Goal: Transaction & Acquisition: Book appointment/travel/reservation

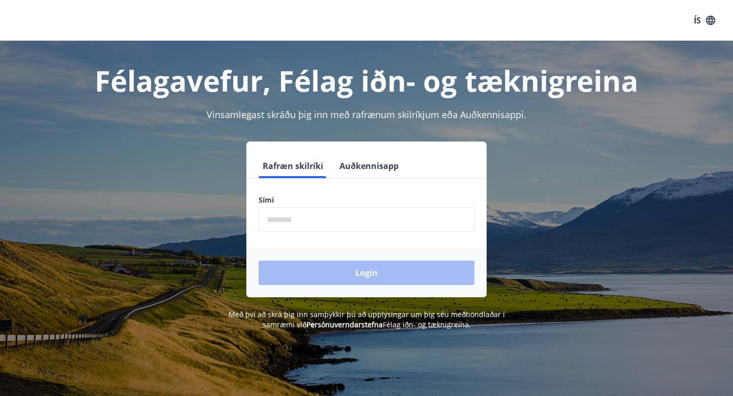
click at [305, 219] on input "phone" at bounding box center [367, 219] width 216 height 25
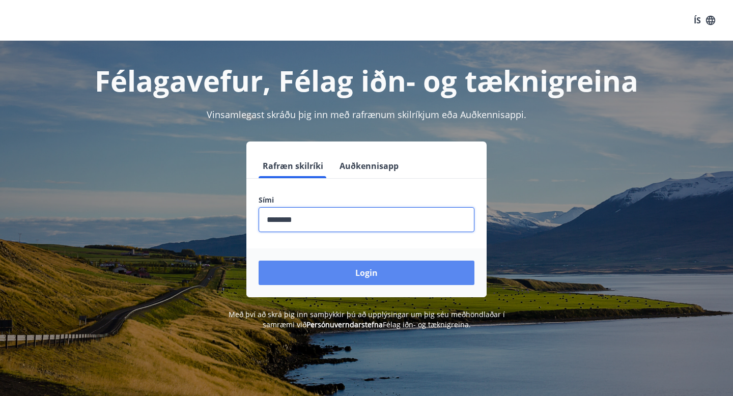
type input "********"
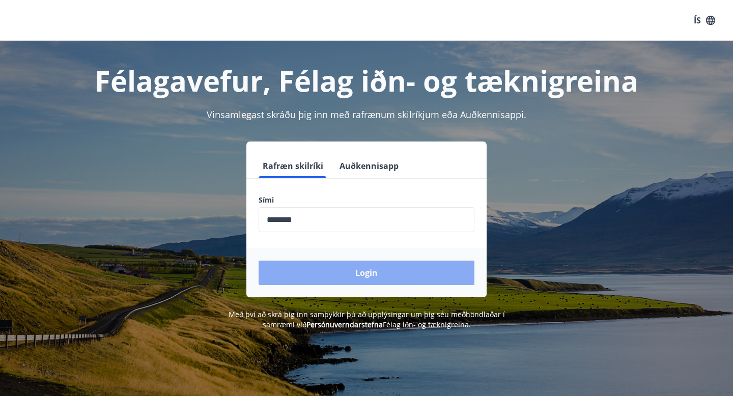
click at [322, 271] on button "Login" at bounding box center [367, 273] width 216 height 24
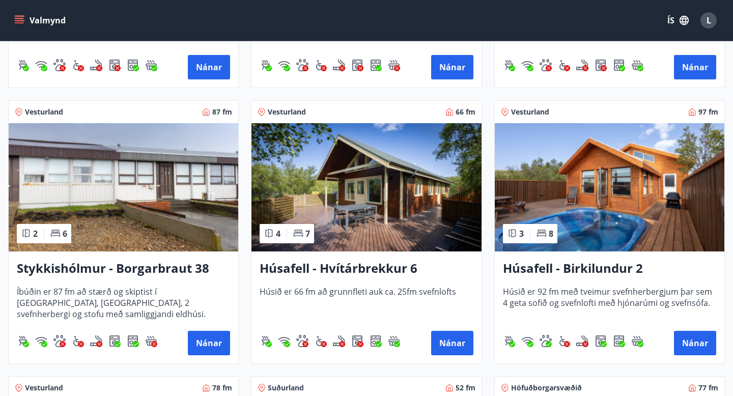
scroll to position [412, 0]
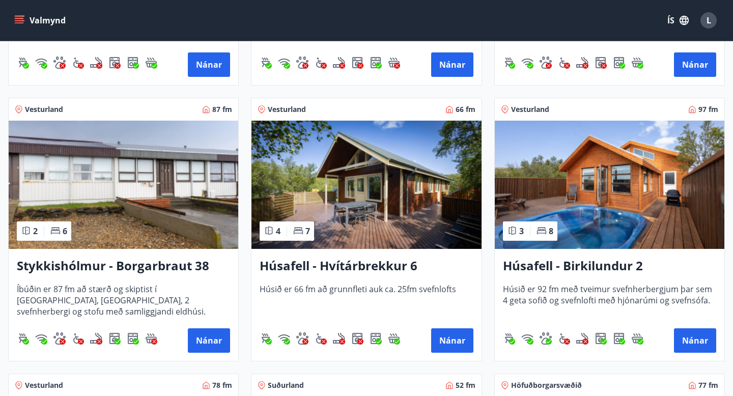
click at [628, 214] on img at bounding box center [610, 185] width 230 height 128
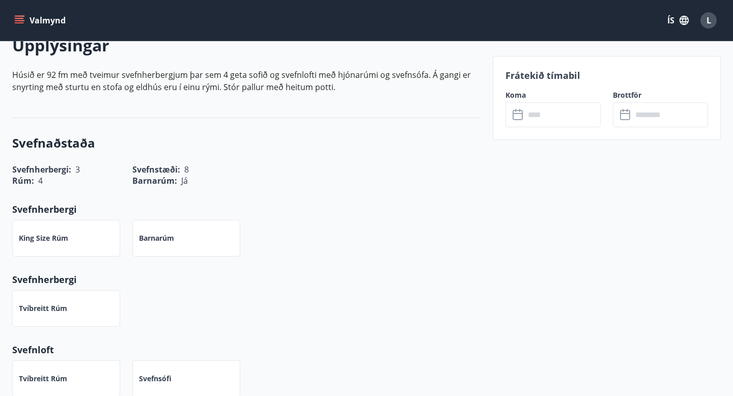
scroll to position [320, 0]
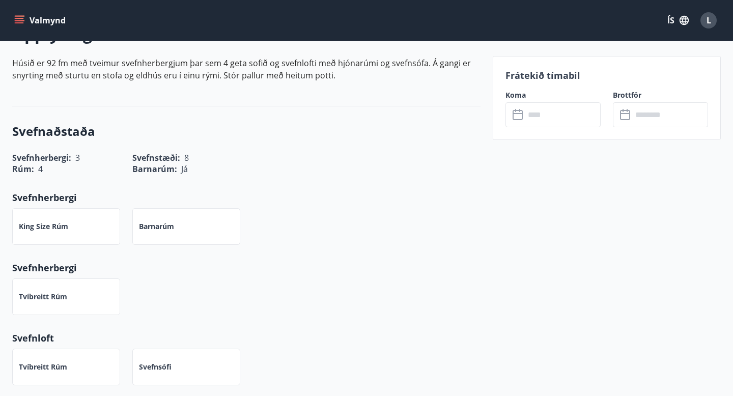
click at [542, 116] on input "text" at bounding box center [563, 114] width 76 height 25
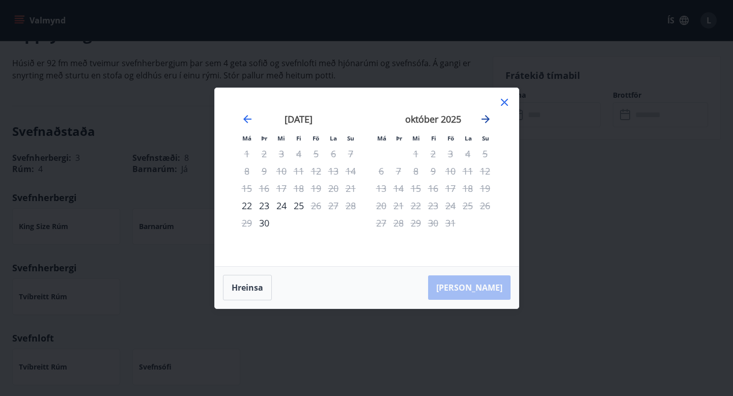
click at [486, 123] on icon "Move forward to switch to the next month." at bounding box center [486, 119] width 12 height 12
click at [483, 120] on icon "Move forward to switch to the next month." at bounding box center [486, 119] width 12 height 12
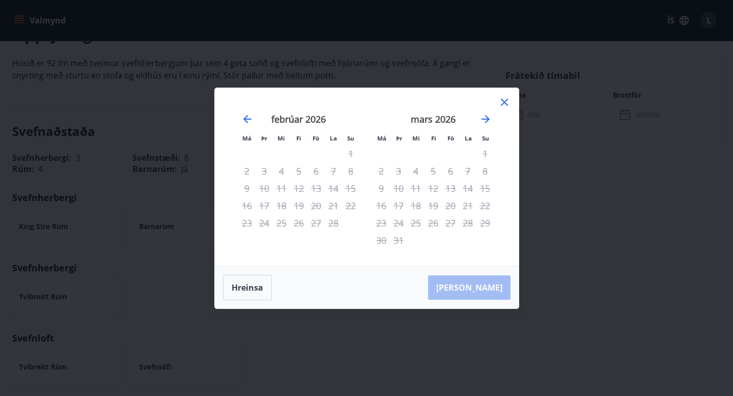
click at [502, 104] on icon at bounding box center [504, 102] width 7 height 7
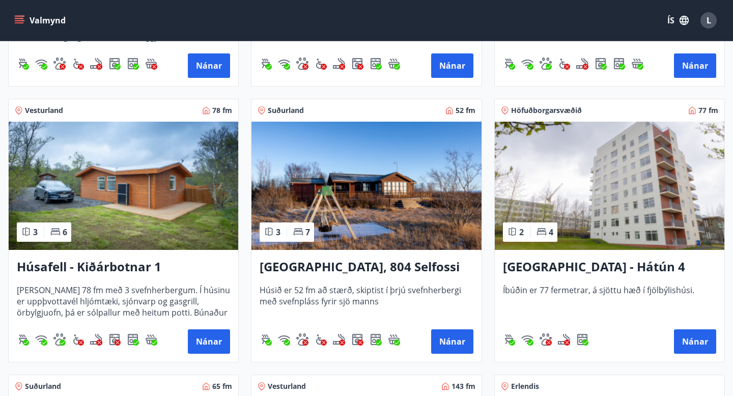
scroll to position [689, 0]
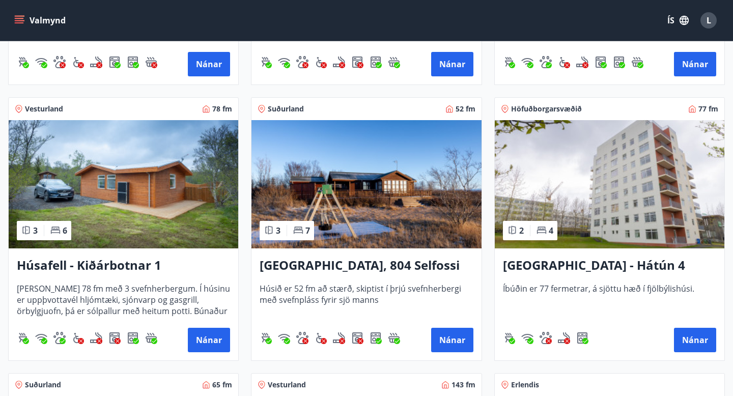
click at [169, 189] on img at bounding box center [124, 184] width 230 height 128
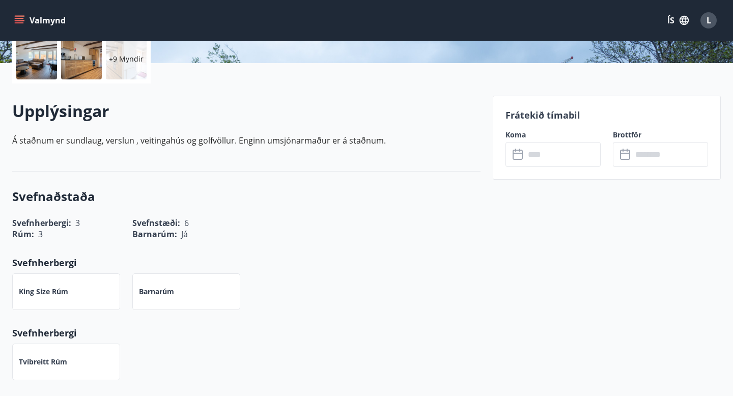
scroll to position [195, 0]
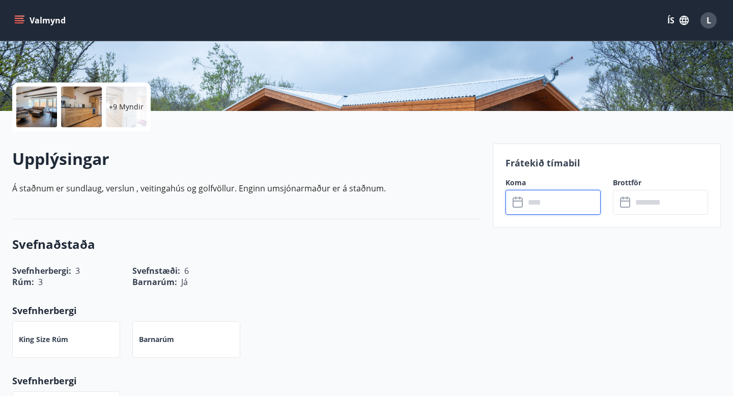
click at [564, 206] on input "text" at bounding box center [563, 202] width 76 height 25
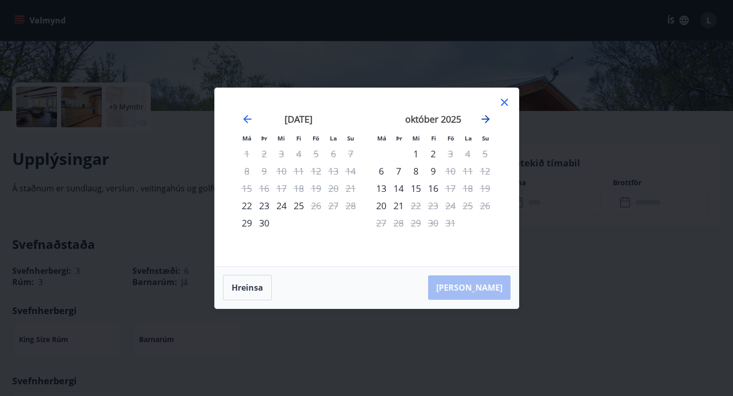
click at [485, 117] on icon "Move forward to switch to the next month." at bounding box center [486, 119] width 12 height 12
click at [505, 100] on icon at bounding box center [505, 102] width 12 height 12
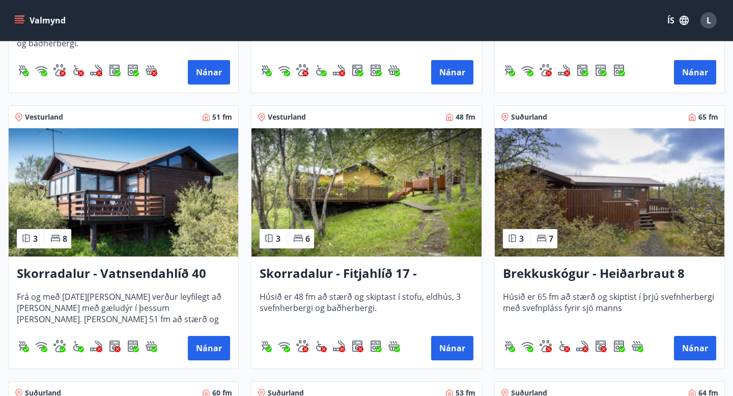
scroll to position [1248, 0]
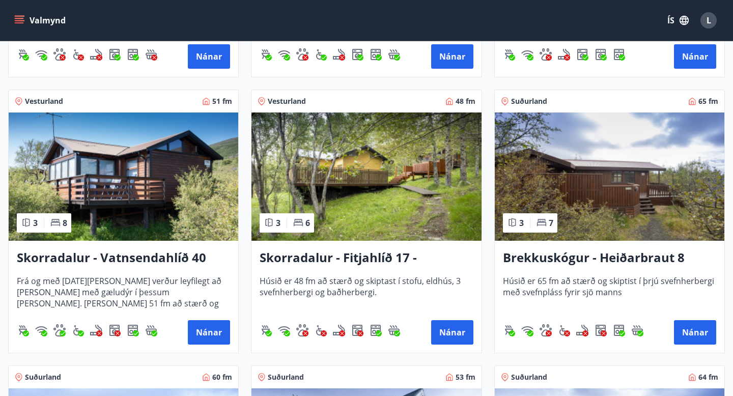
click at [128, 185] on img at bounding box center [124, 177] width 230 height 128
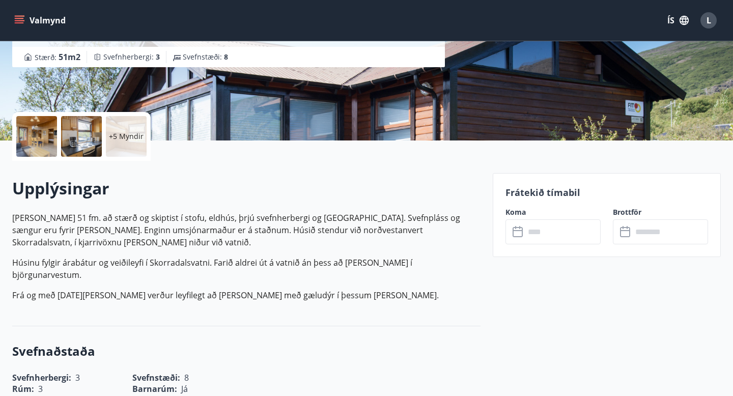
scroll to position [148, 0]
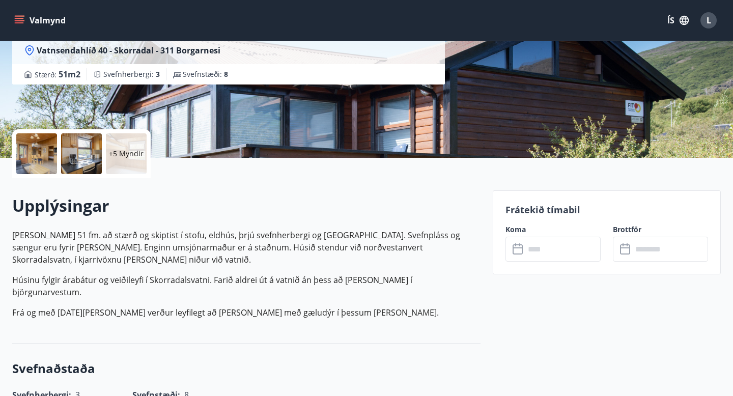
click at [549, 248] on input "text" at bounding box center [563, 249] width 76 height 25
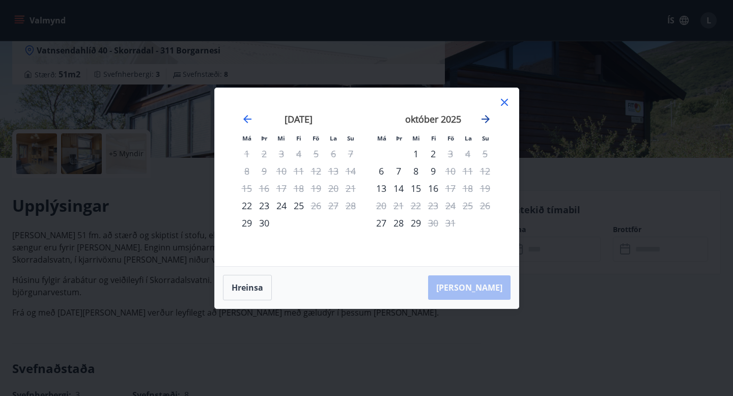
click at [486, 122] on icon "Move forward to switch to the next month." at bounding box center [486, 119] width 8 height 8
click at [503, 98] on icon at bounding box center [505, 102] width 12 height 12
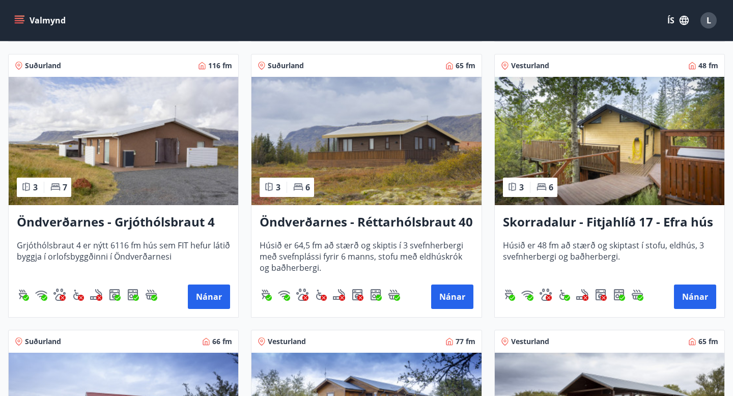
scroll to position [2108, 0]
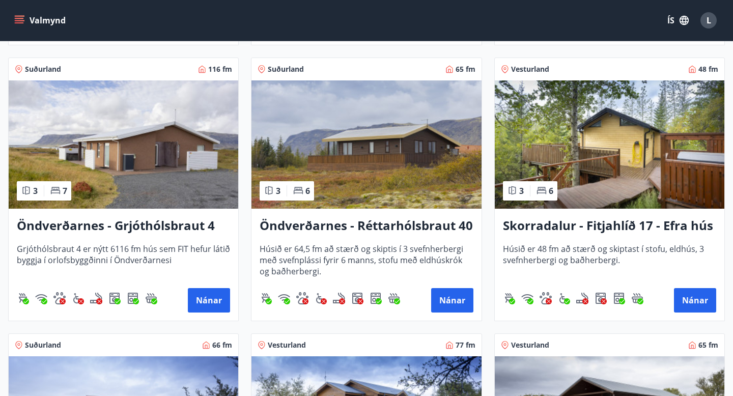
click at [613, 137] on img at bounding box center [610, 144] width 230 height 128
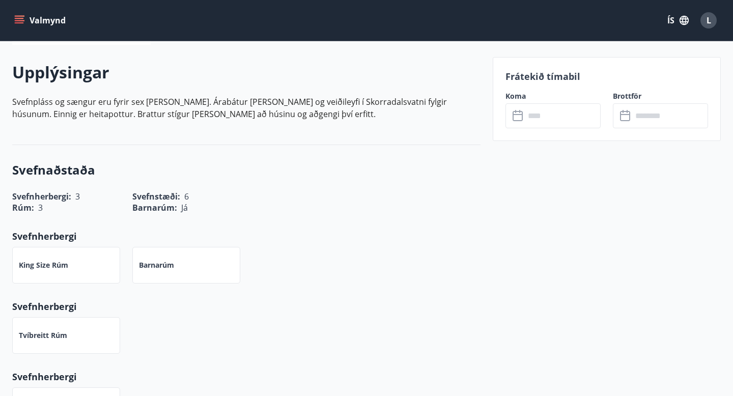
scroll to position [273, 0]
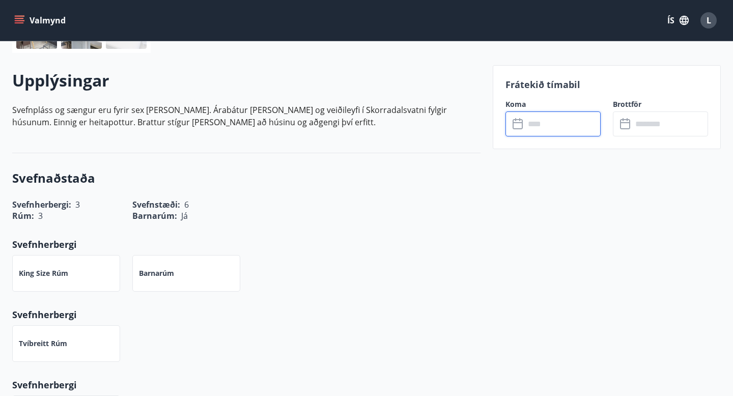
click at [544, 130] on input "text" at bounding box center [563, 124] width 76 height 25
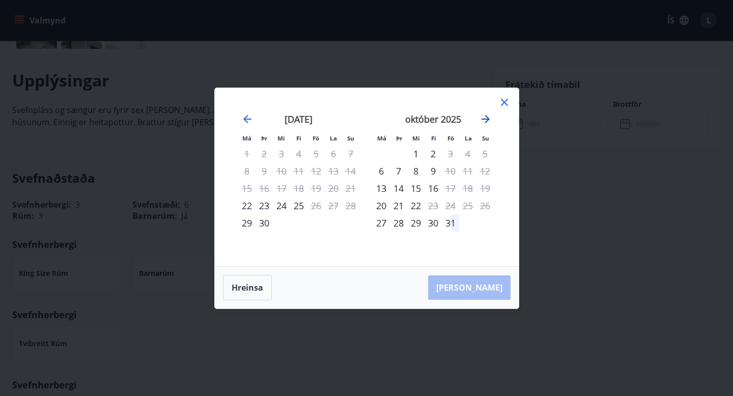
click at [487, 117] on icon "Move forward to switch to the next month." at bounding box center [486, 119] width 12 height 12
click at [487, 116] on icon "Move forward to switch to the next month." at bounding box center [486, 119] width 12 height 12
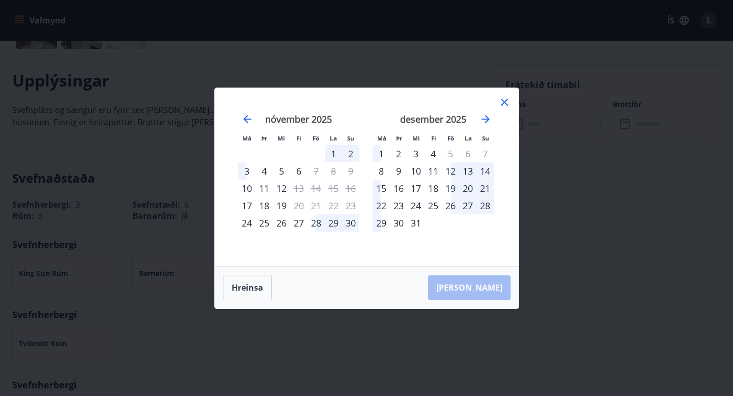
click at [505, 105] on icon at bounding box center [505, 102] width 12 height 12
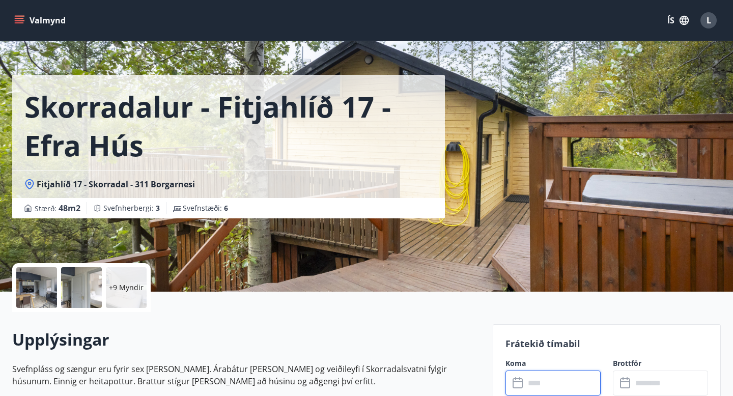
scroll to position [0, 0]
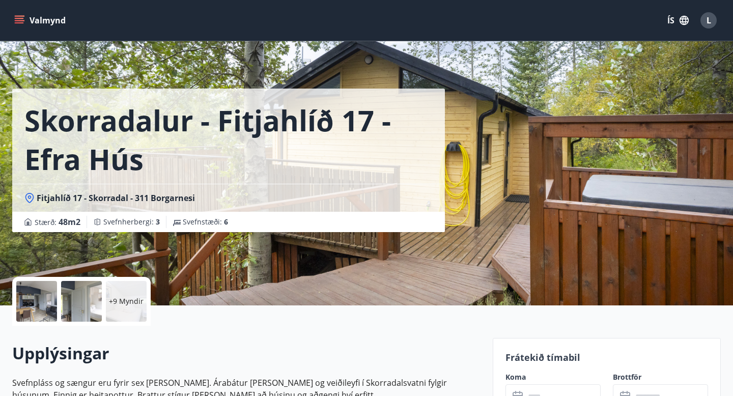
click at [20, 15] on button "Valmynd" at bounding box center [41, 20] width 58 height 18
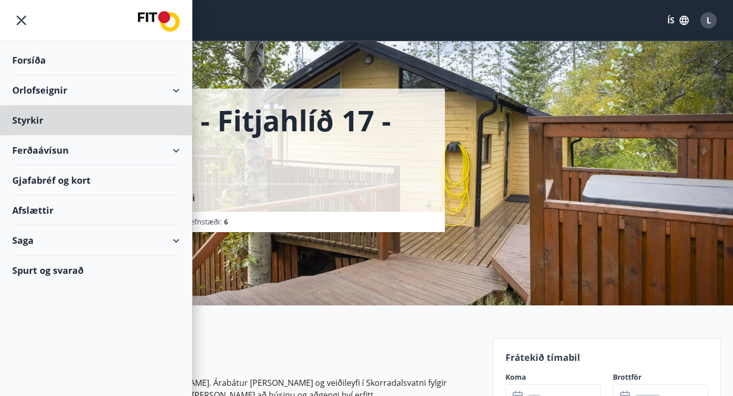
click at [34, 59] on div "Forsíða" at bounding box center [96, 60] width 168 height 30
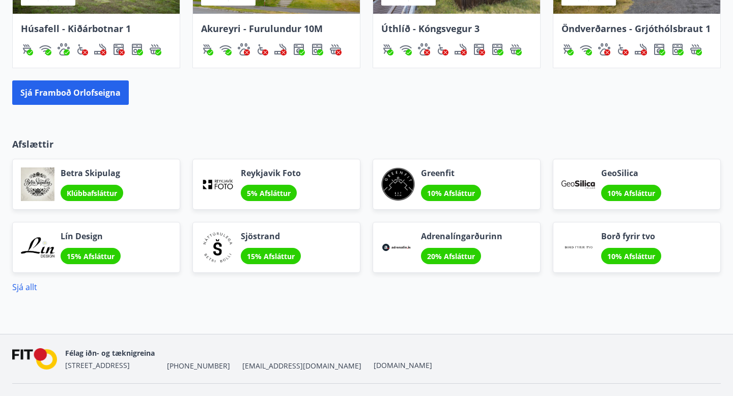
scroll to position [909, 0]
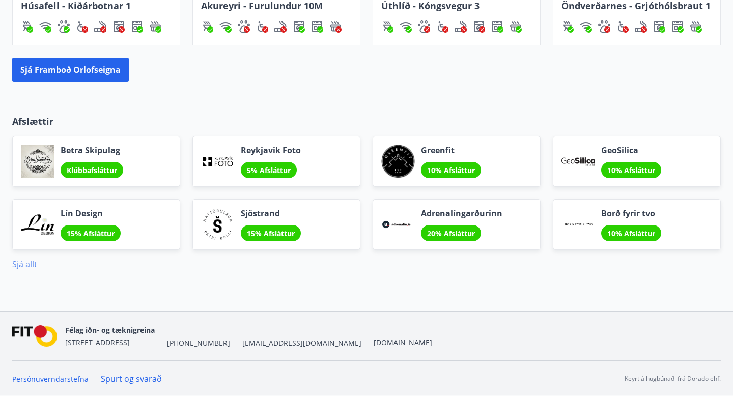
click at [20, 265] on link "Sjá allt" at bounding box center [24, 264] width 25 height 11
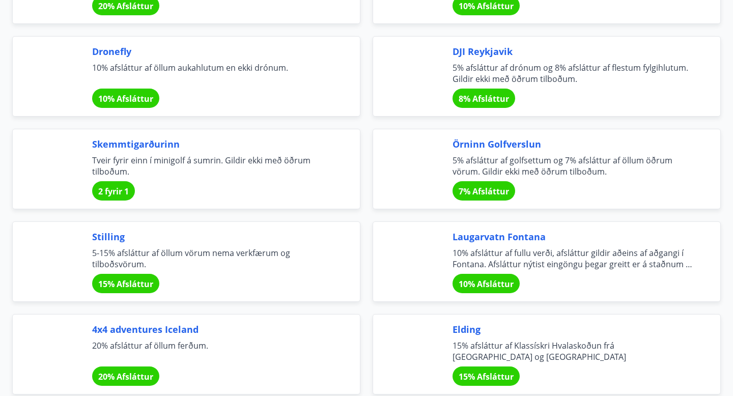
scroll to position [2228, 0]
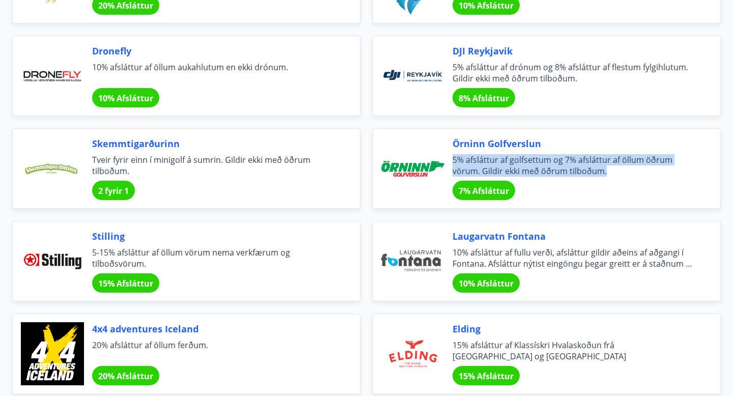
drag, startPoint x: 453, startPoint y: 158, endPoint x: 613, endPoint y: 173, distance: 161.1
click at [613, 173] on span "5% afsláttur af golfsettum og 7% afsláttur af öllum öðrum vörum. Gildir ekki me…" at bounding box center [574, 165] width 243 height 22
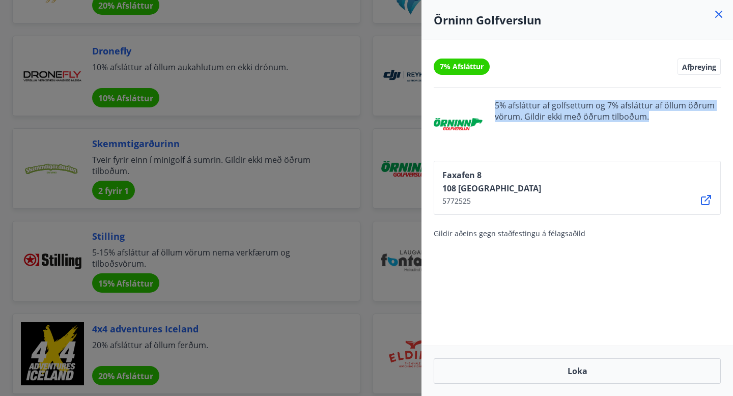
drag, startPoint x: 495, startPoint y: 105, endPoint x: 652, endPoint y: 121, distance: 157.6
click at [652, 121] on span "5% afsláttur af golfsettum og 7% afsláttur af öllum öðrum vörum. Gildir ekki me…" at bounding box center [608, 124] width 226 height 49
copy span "5% afsláttur af golfsettum og 7% afsláttur af öllum öðrum vörum. Gildir ekki me…"
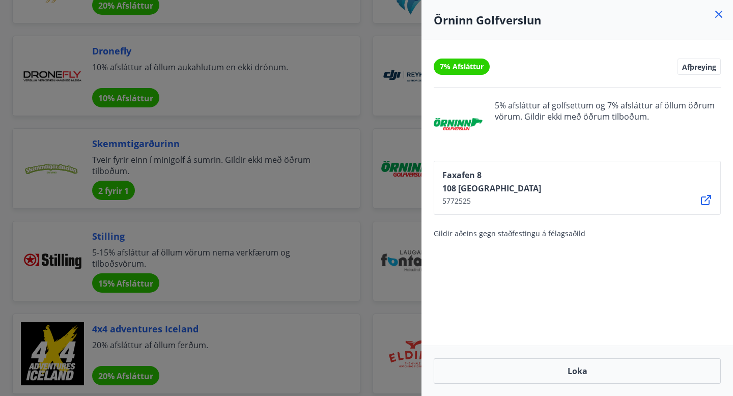
click at [372, 119] on div at bounding box center [366, 198] width 733 height 396
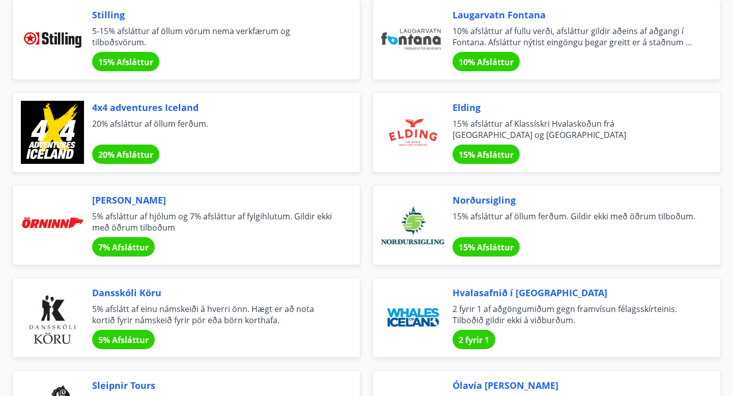
scroll to position [2451, 0]
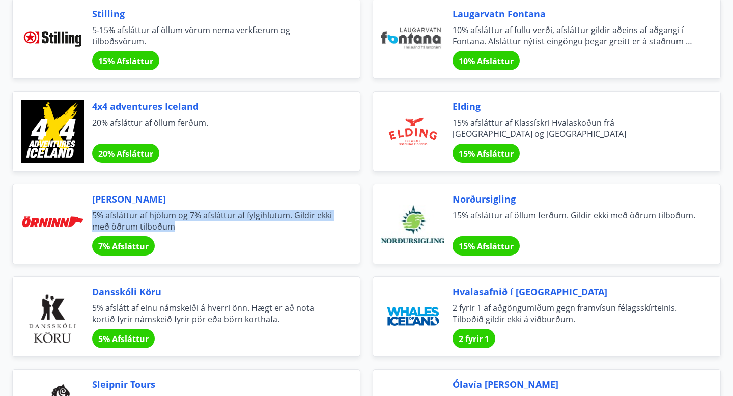
drag, startPoint x: 93, startPoint y: 211, endPoint x: 180, endPoint y: 225, distance: 87.6
click at [180, 225] on span "5% afsláttur af hjólum og 7% afsláttur af fylgihlutum. Gildir ekki með öðrum ti…" at bounding box center [213, 221] width 243 height 22
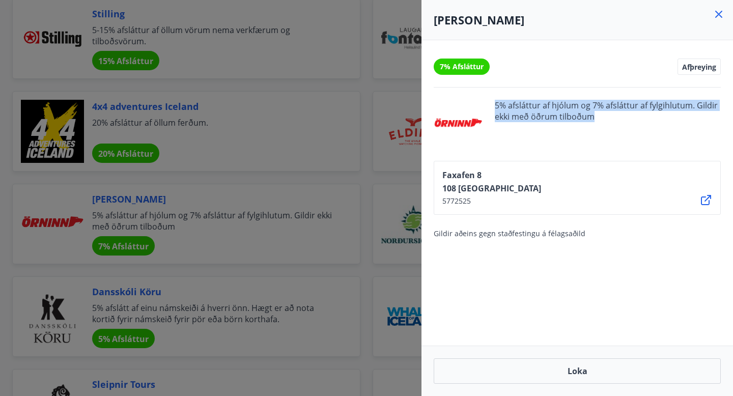
drag, startPoint x: 492, startPoint y: 101, endPoint x: 607, endPoint y: 120, distance: 116.6
click at [607, 120] on div "5% afsláttur af hjólum og 7% afsláttur af fylgihlutum. Gildir ekki með öðrum ti…" at bounding box center [577, 124] width 287 height 49
copy span "5% afsláttur af hjólum og 7% afsláttur af fylgihlutum. Gildir ekki með öðrum ti…"
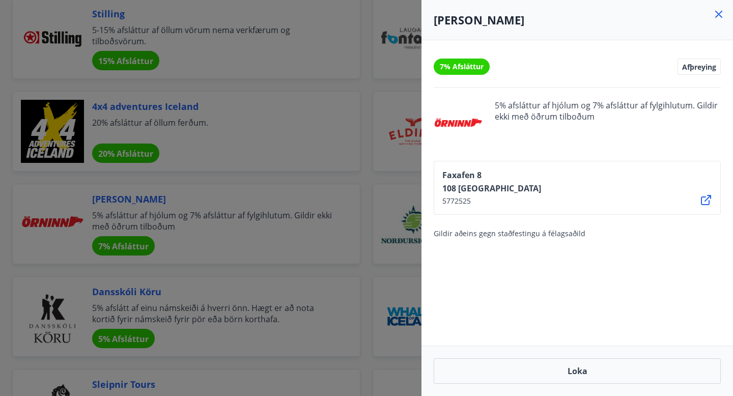
click at [376, 66] on div at bounding box center [366, 198] width 733 height 396
